Goal: Task Accomplishment & Management: Manage account settings

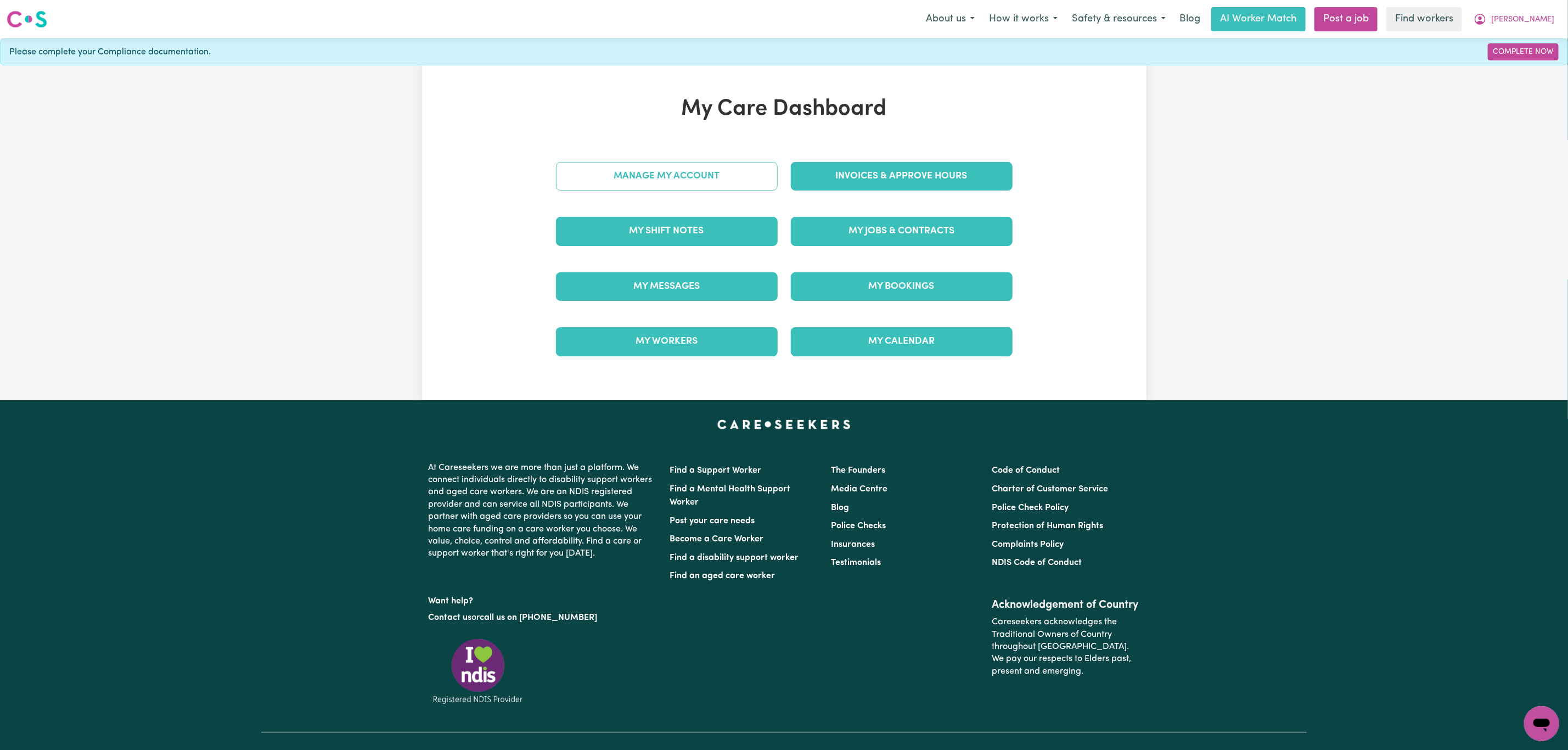
click at [633, 174] on link "Manage My Account" at bounding box center [667, 176] width 222 height 28
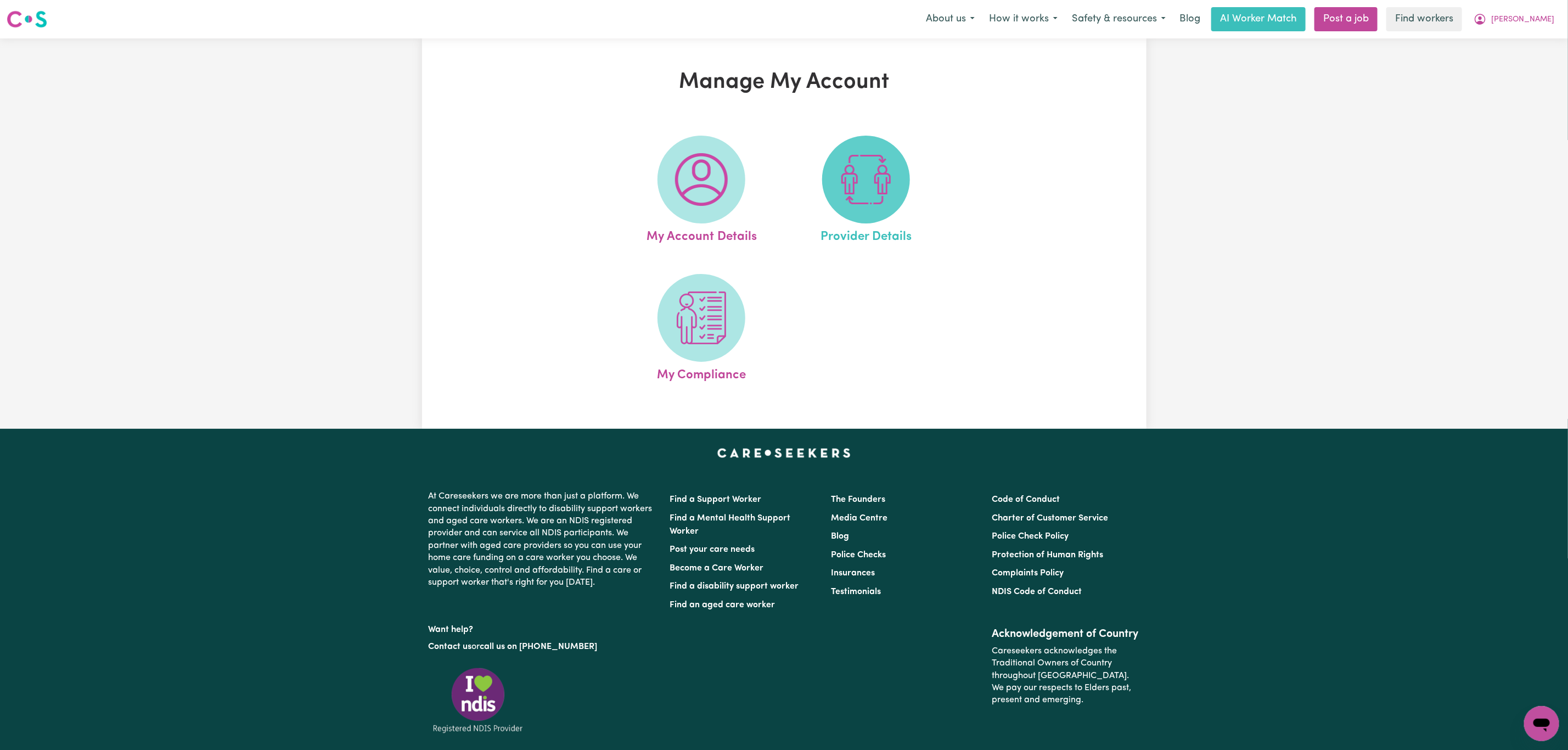
click at [899, 177] on span at bounding box center [865, 179] width 88 height 88
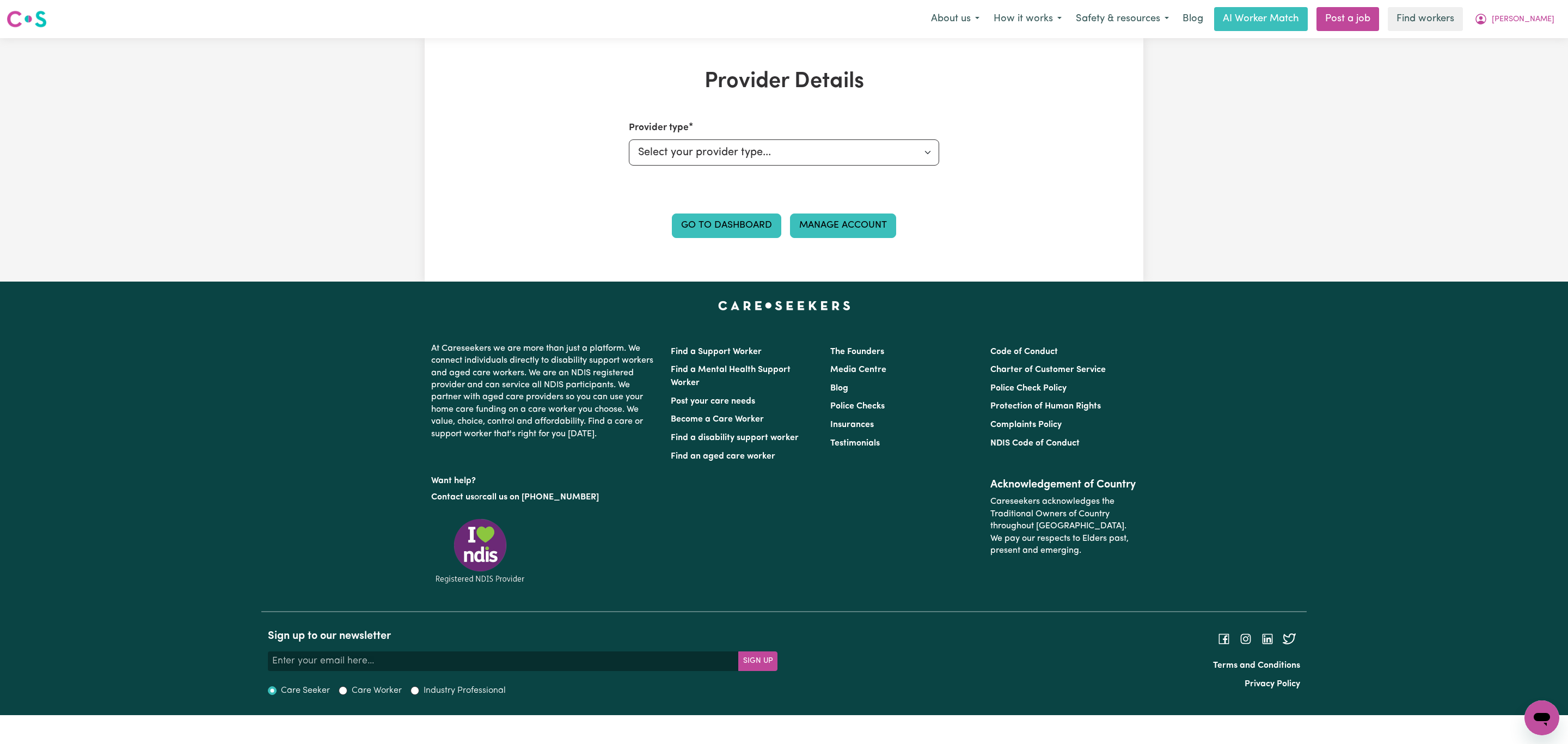
click at [832, 229] on link "Manage Account" at bounding box center [843, 225] width 106 height 24
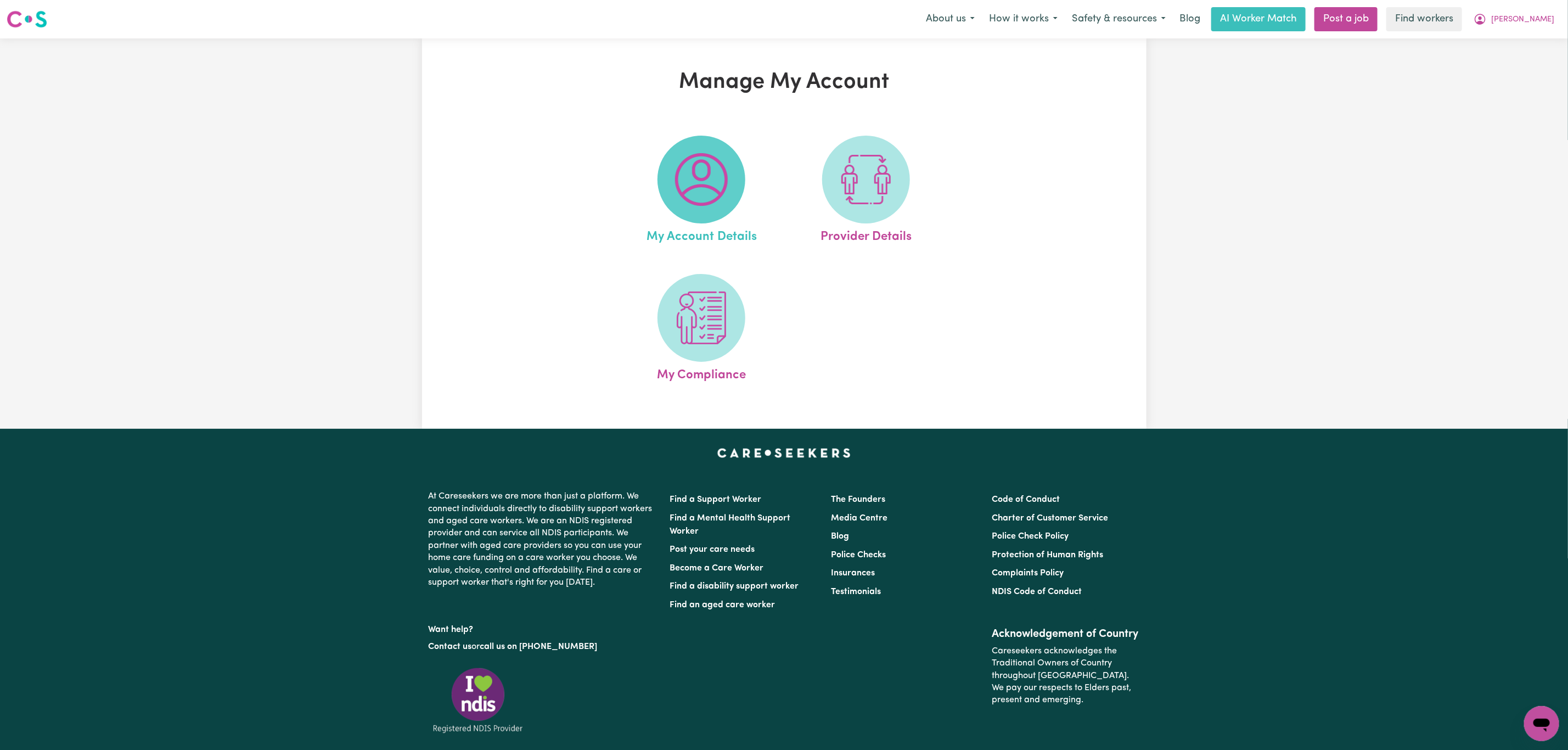
click at [716, 198] on img at bounding box center [701, 179] width 53 height 52
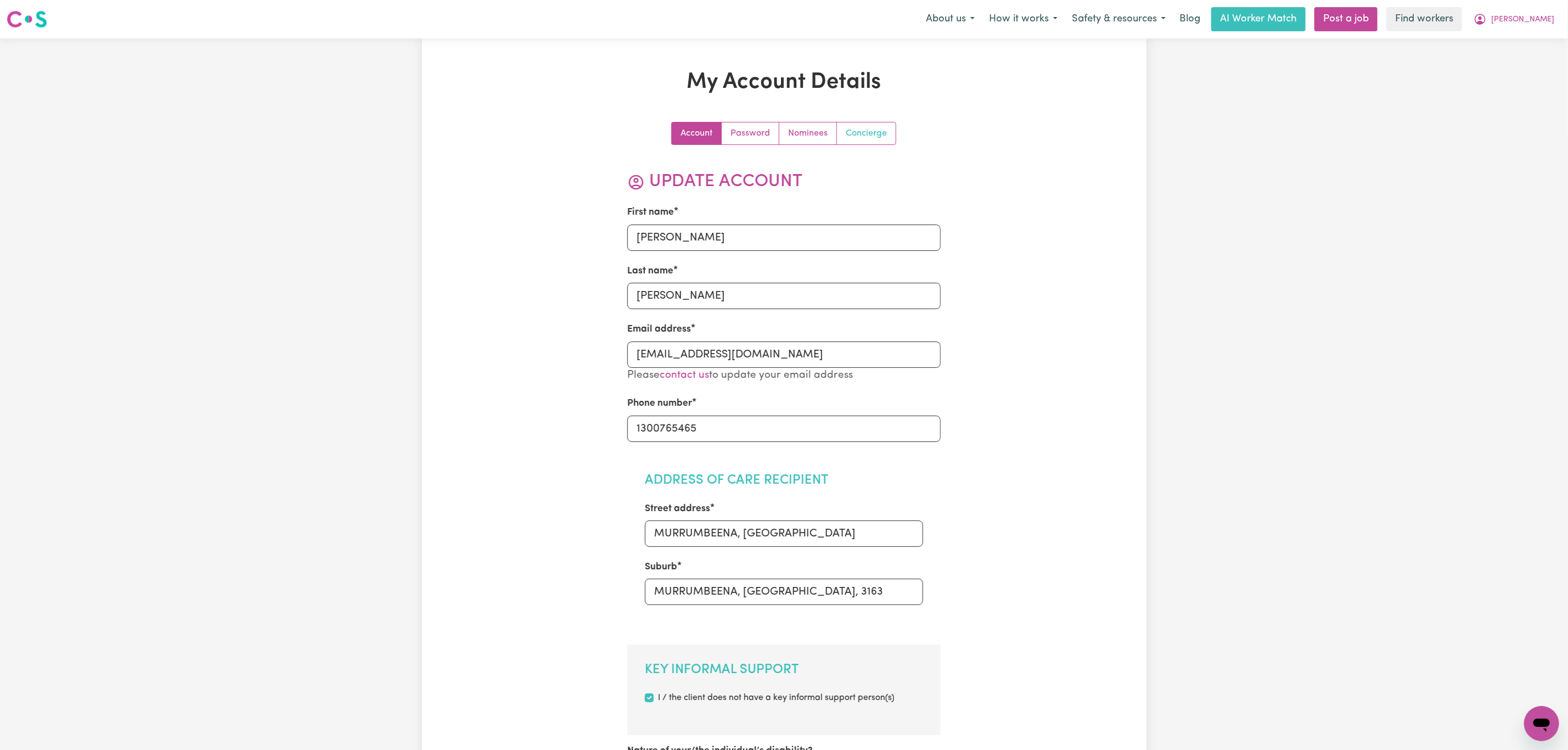
click at [874, 141] on link "Concierge" at bounding box center [866, 133] width 58 height 22
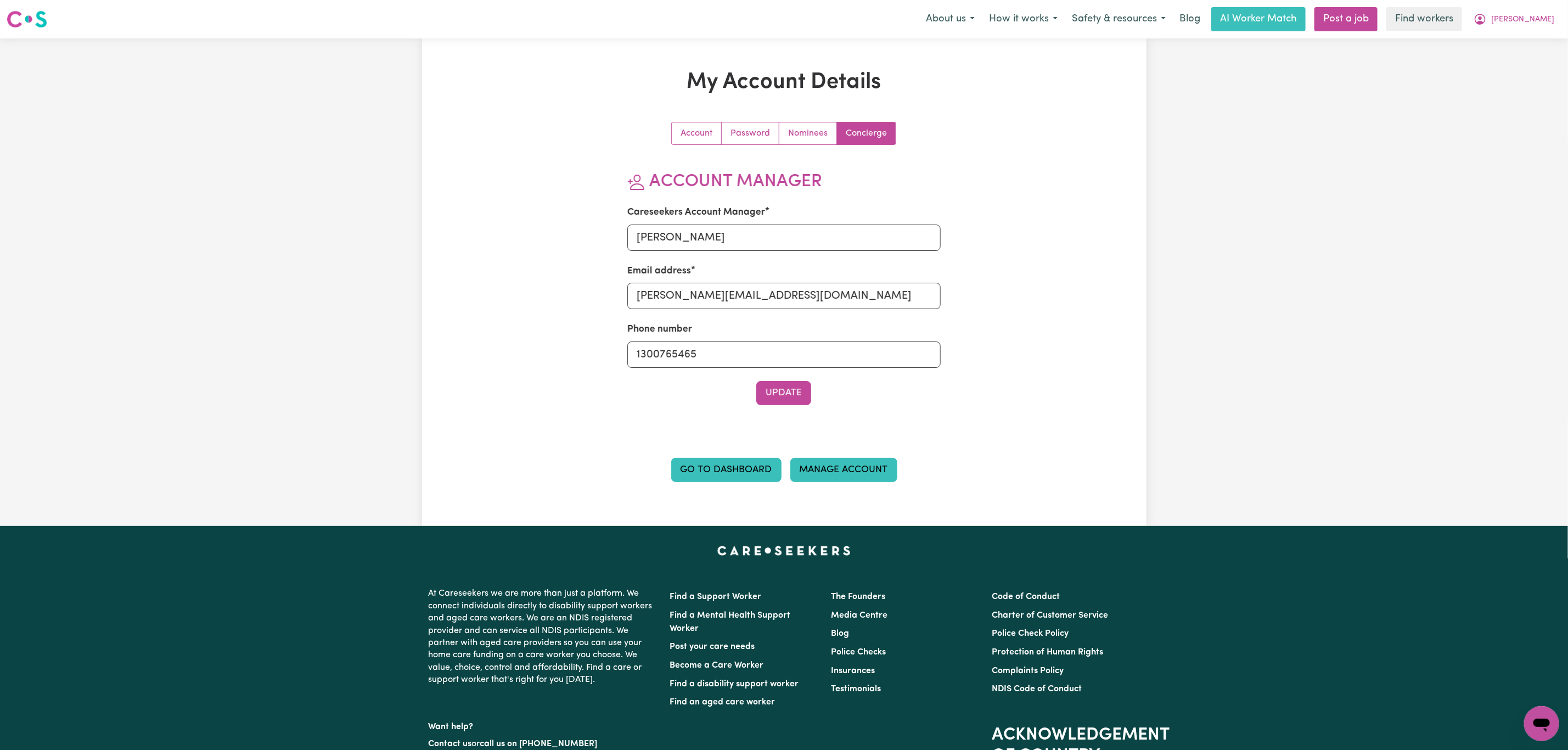
click at [879, 477] on link "Manage Account" at bounding box center [844, 469] width 107 height 24
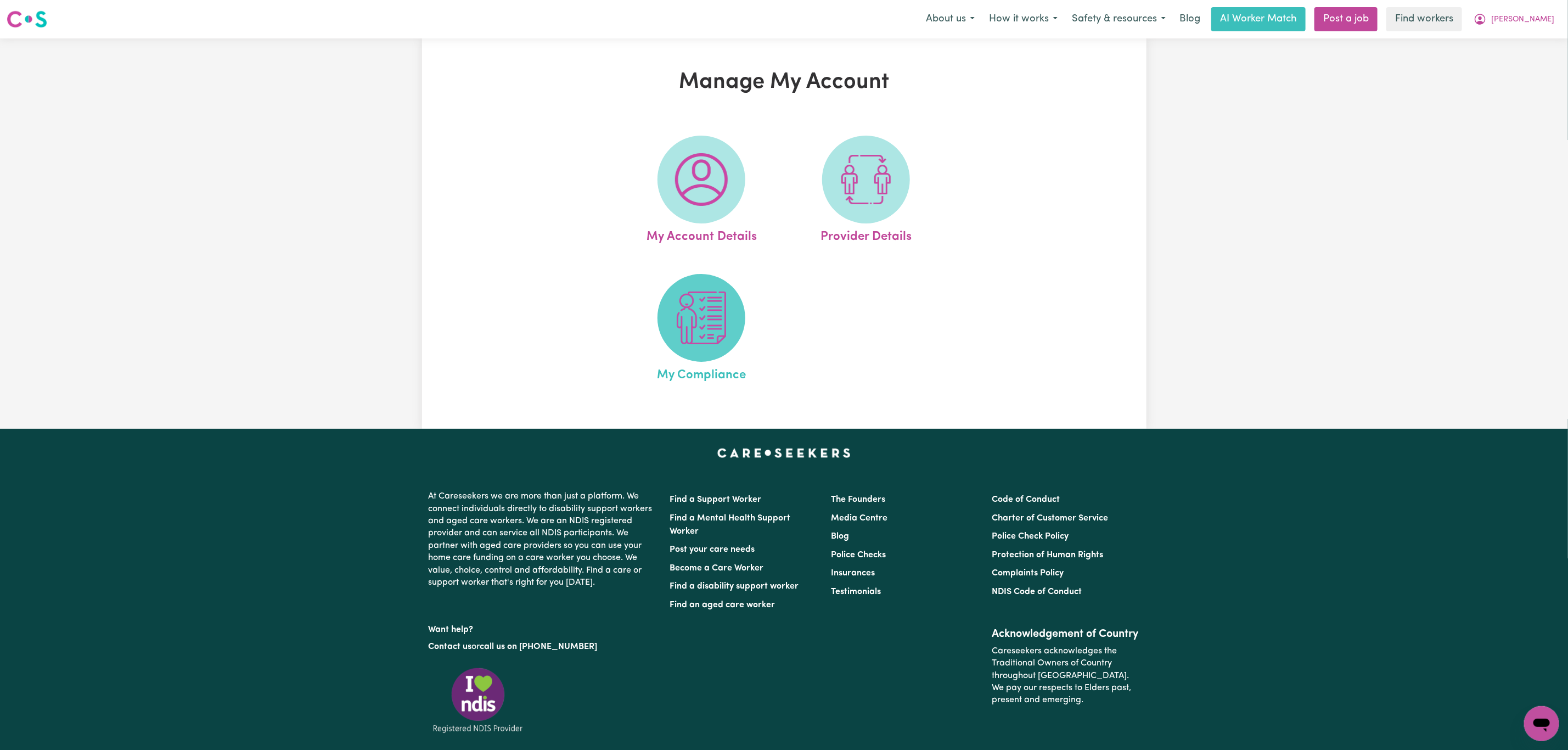
click at [709, 318] on img at bounding box center [701, 318] width 53 height 52
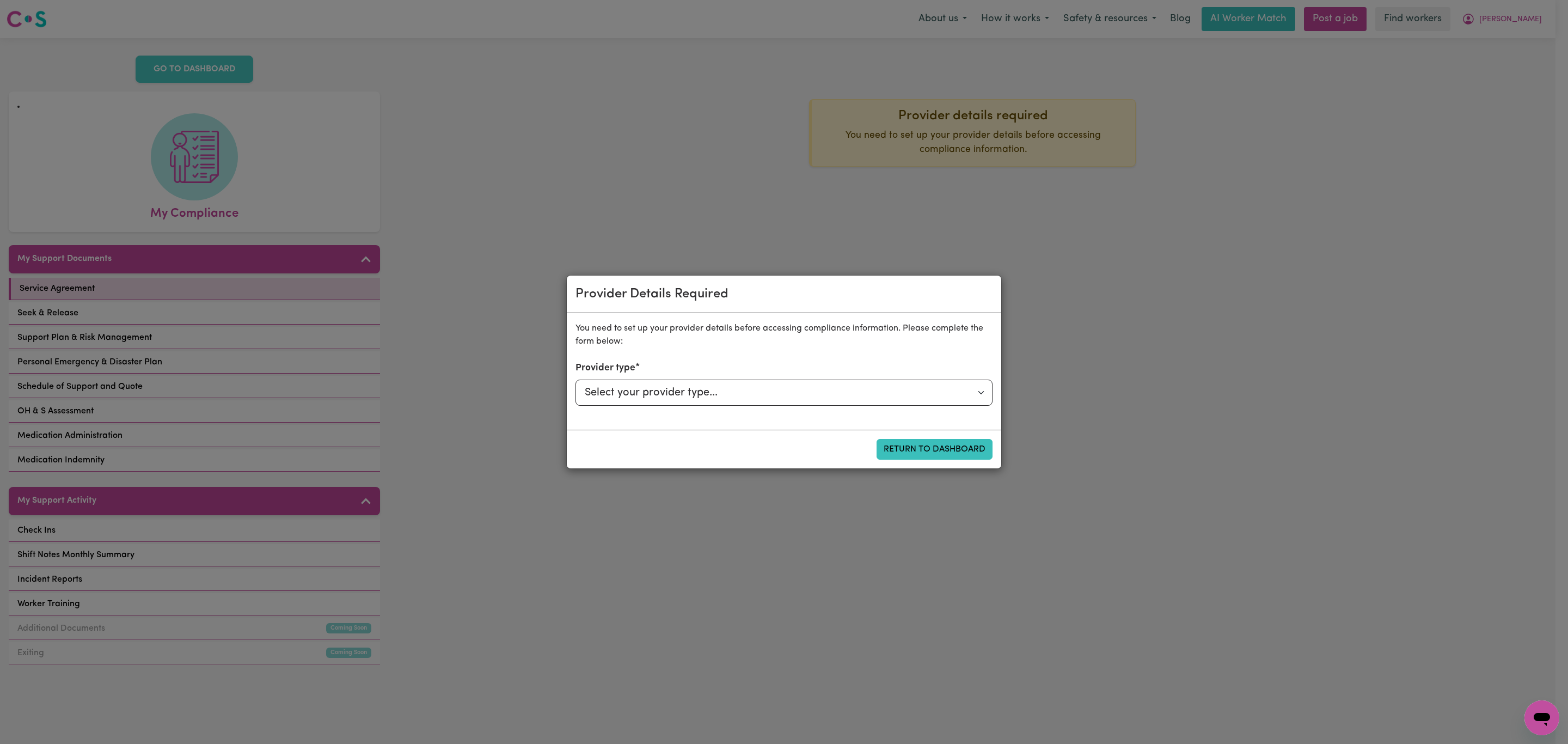
click at [1080, 274] on div "Provider Details Required You need to set up your provider details before acces…" at bounding box center [784, 372] width 1568 height 744
click at [954, 441] on button "Return to Dashboard" at bounding box center [934, 449] width 116 height 21
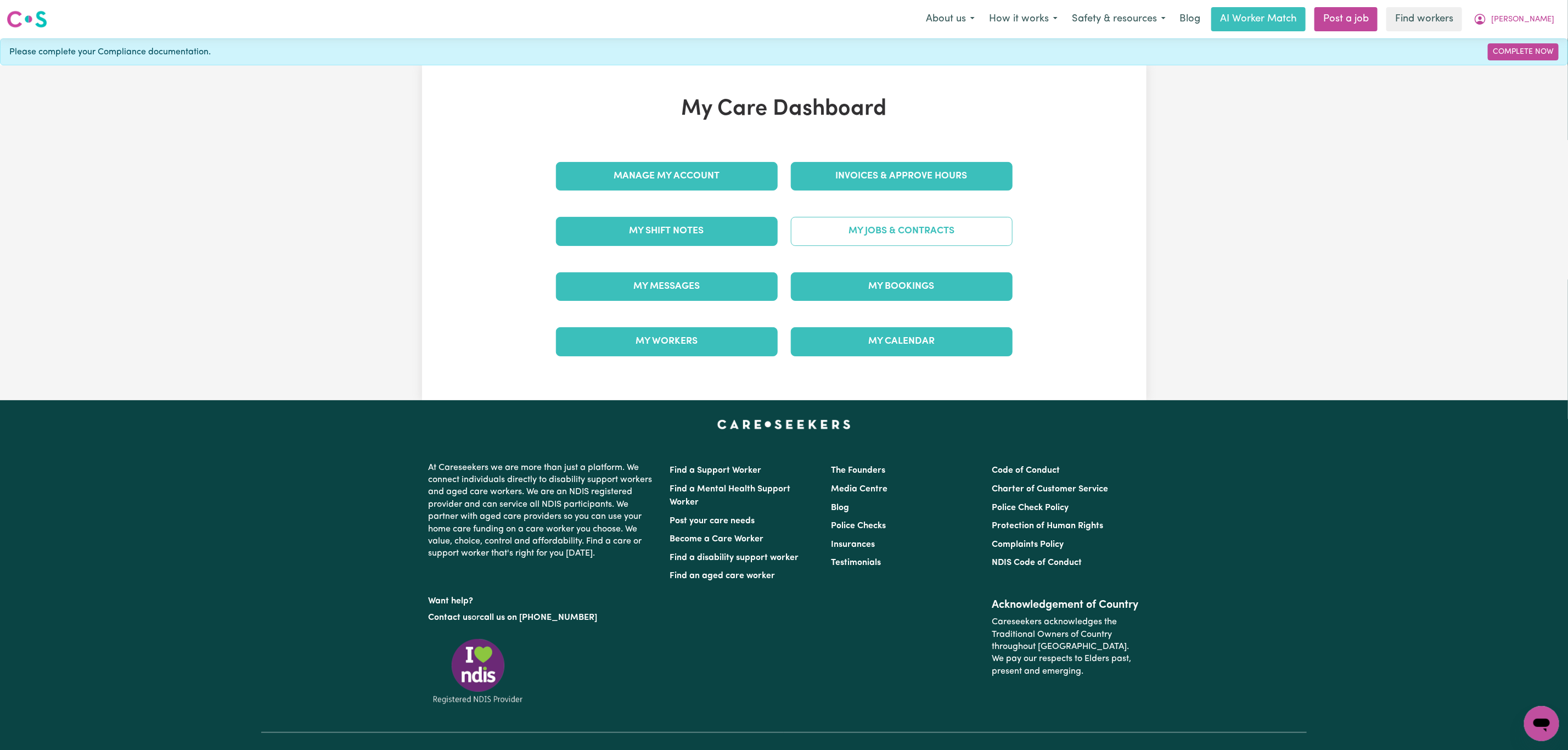
click at [964, 238] on link "My Jobs & Contracts" at bounding box center [902, 231] width 222 height 28
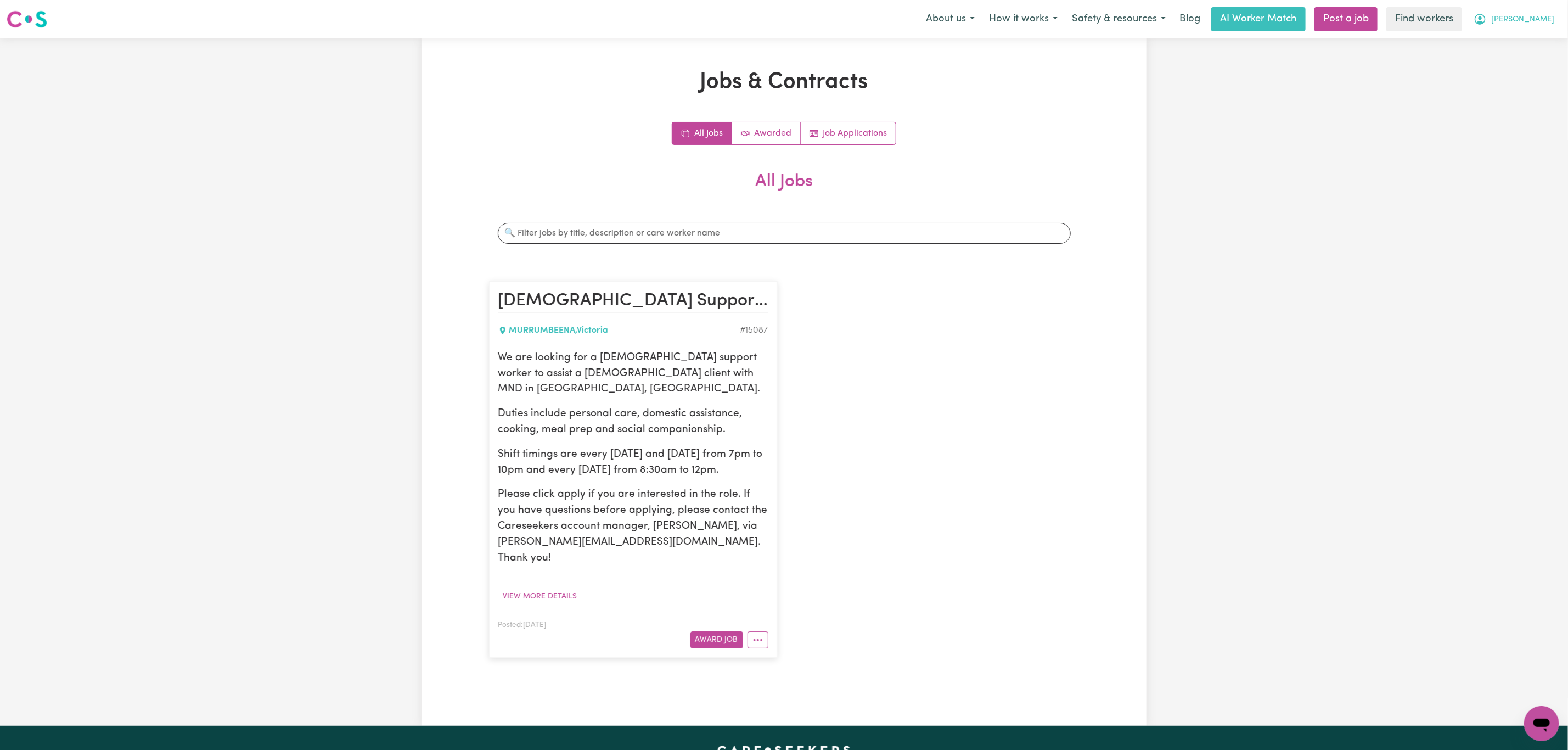
click at [1556, 18] on button "[PERSON_NAME]" at bounding box center [1515, 19] width 95 height 23
click at [1512, 60] on link "Logout" at bounding box center [1518, 62] width 87 height 21
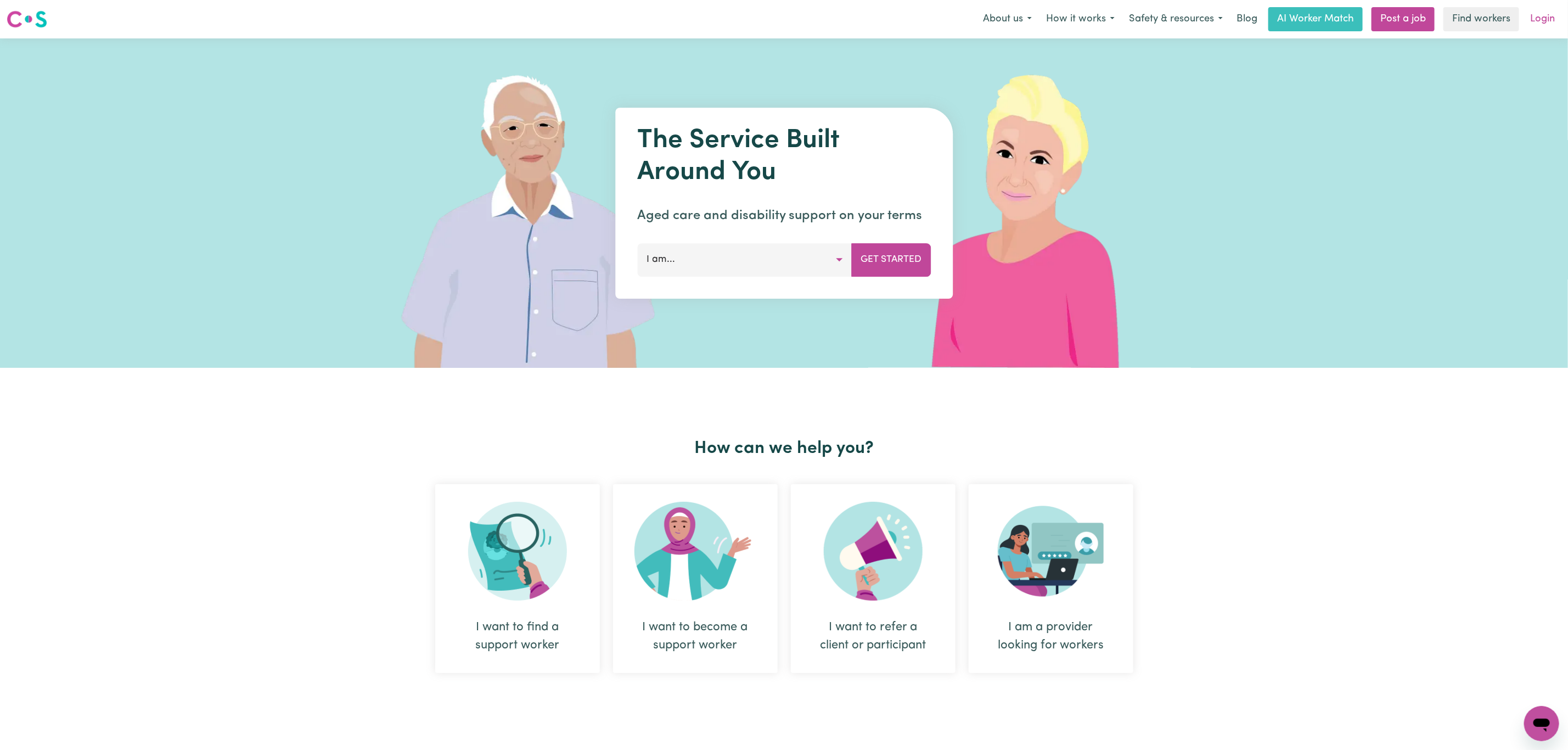
click at [1532, 15] on link "Login" at bounding box center [1542, 19] width 38 height 24
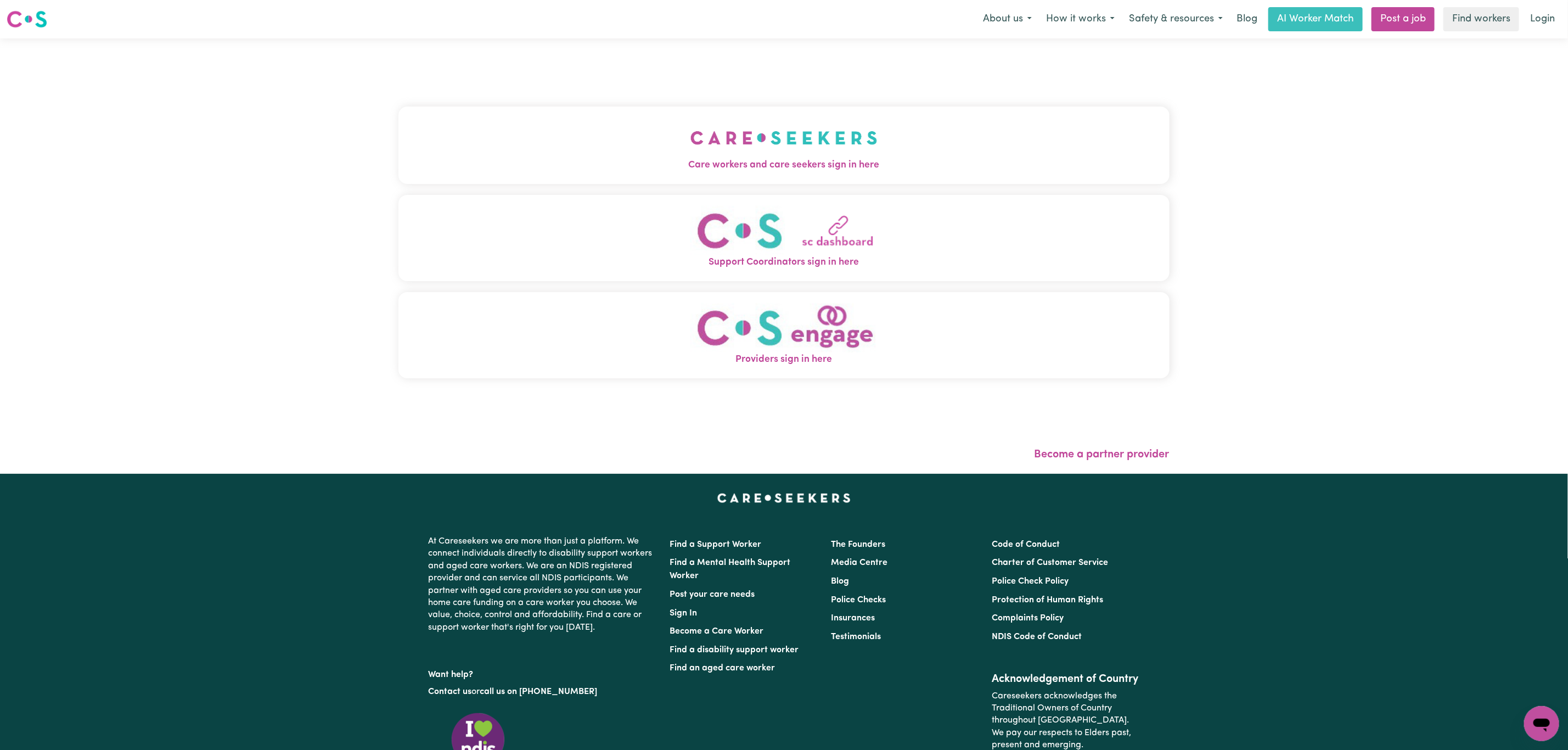
click at [650, 175] on button "Care workers and care seekers sign in here" at bounding box center [784, 145] width 771 height 77
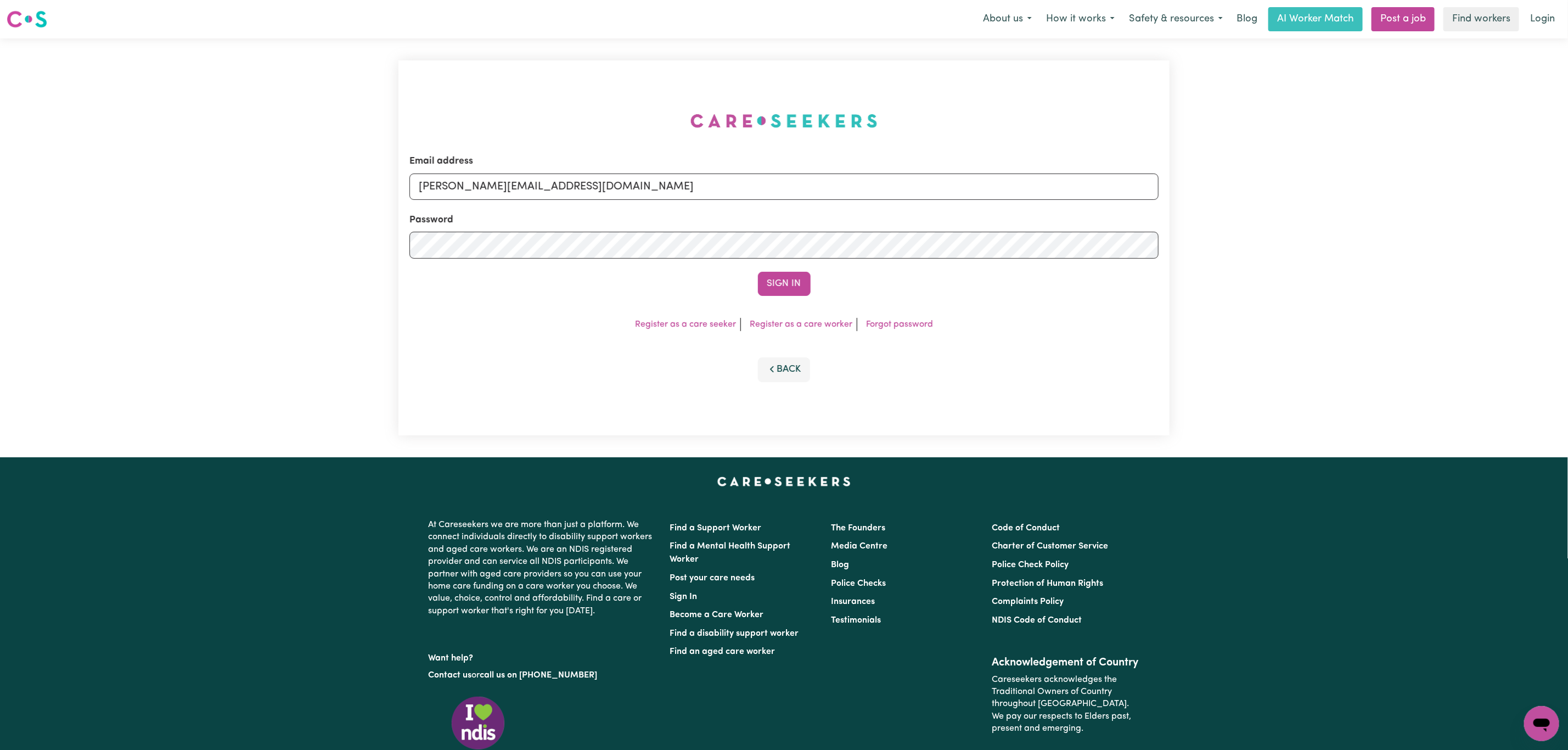
click at [647, 176] on div "Email address [PERSON_NAME][EMAIL_ADDRESS][DOMAIN_NAME] Password Sign In Regist…" at bounding box center [784, 248] width 784 height 418
drag, startPoint x: 576, startPoint y: 184, endPoint x: 582, endPoint y: 192, distance: 10.0
click at [576, 184] on input "[PERSON_NAME][EMAIL_ADDRESS][DOMAIN_NAME]" at bounding box center [784, 187] width 749 height 27
drag, startPoint x: 481, startPoint y: 180, endPoint x: 752, endPoint y: 192, distance: 271.3
click at [745, 185] on input "[EMAIL_ADDRESS][PERSON_NAME][DOMAIN_NAME]" at bounding box center [784, 187] width 749 height 27
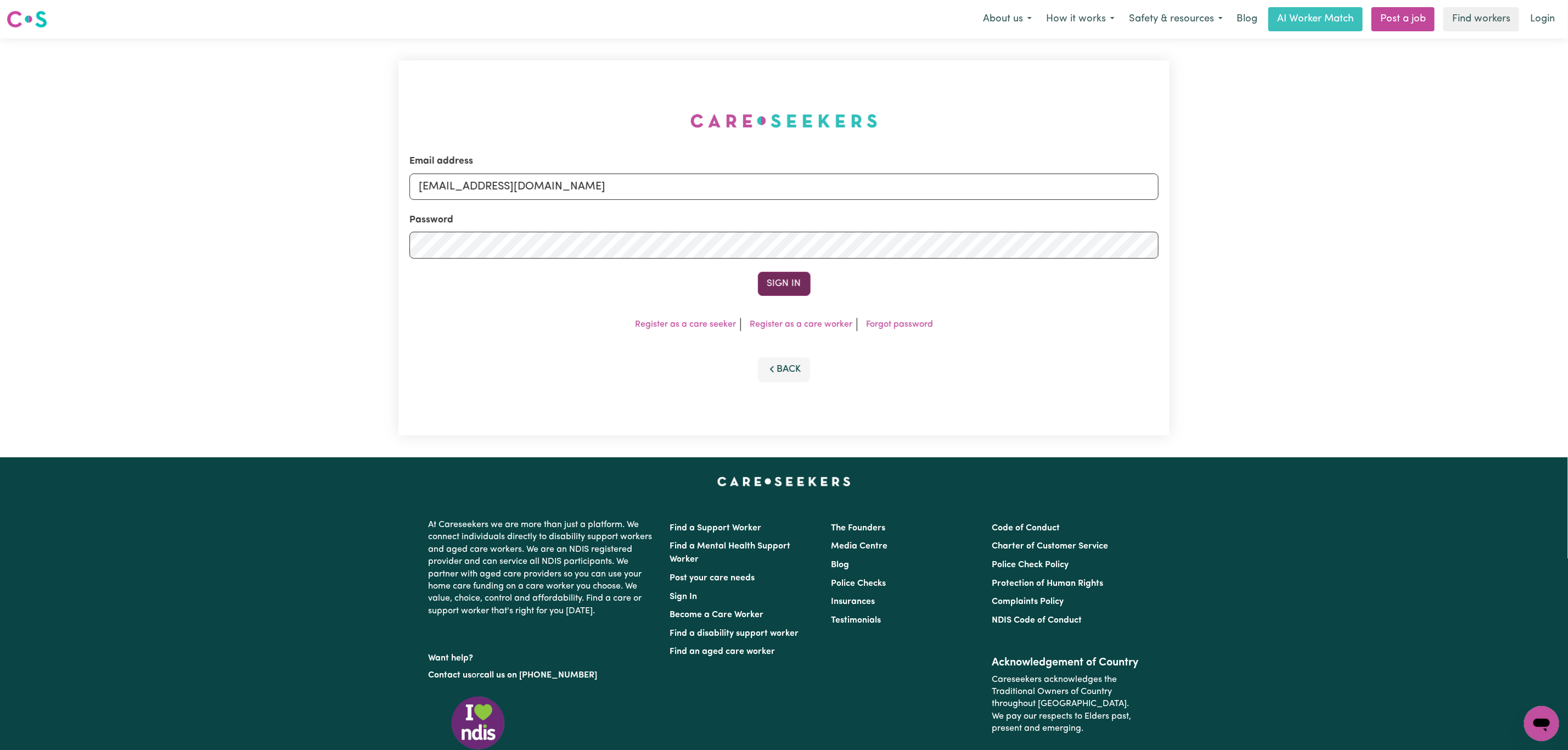
type input "[EMAIL_ADDRESS][DOMAIN_NAME]"
click at [777, 287] on button "Sign In" at bounding box center [784, 283] width 53 height 24
